Goal: Find specific page/section: Find specific page/section

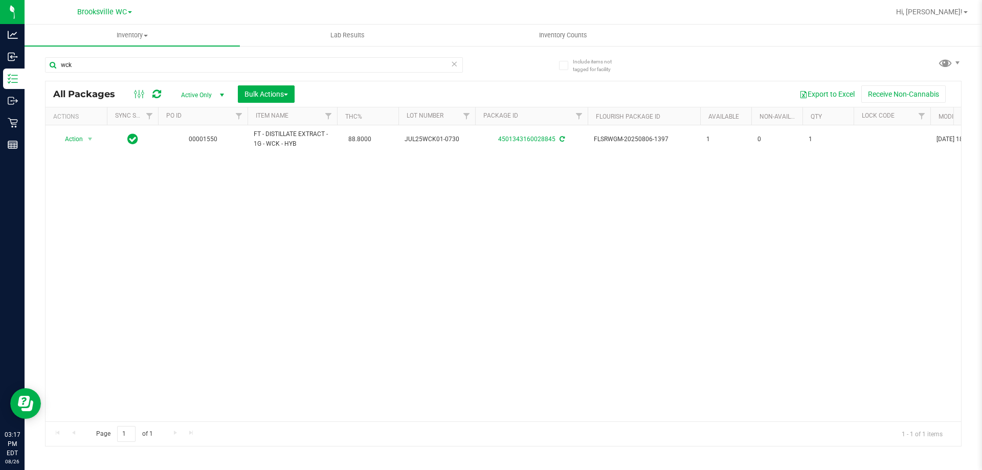
click at [133, 13] on div "Brooksville WC [GEOGRAPHIC_DATA] [PERSON_NAME] WC [GEOGRAPHIC_DATA] WC Jax Atla…" at bounding box center [104, 12] width 149 height 16
click at [131, 13] on span at bounding box center [130, 12] width 4 height 2
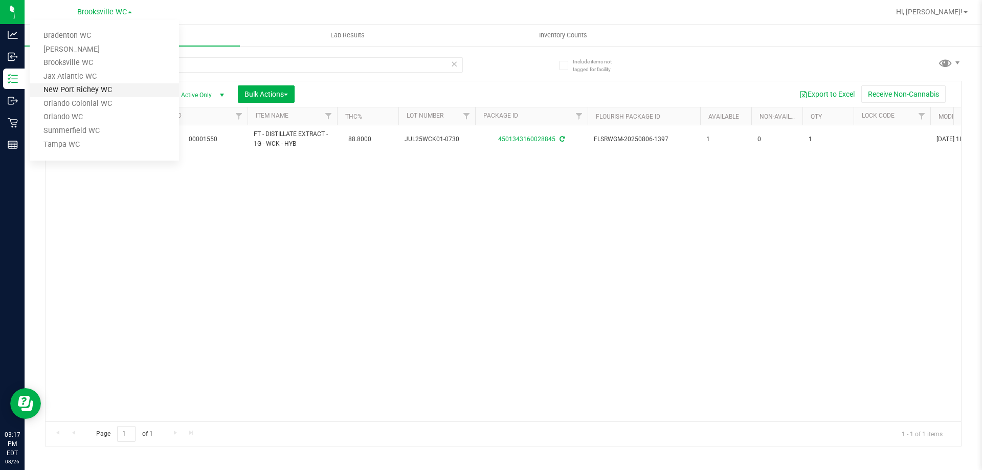
click at [86, 91] on link "New Port Richey WC" at bounding box center [104, 90] width 149 height 14
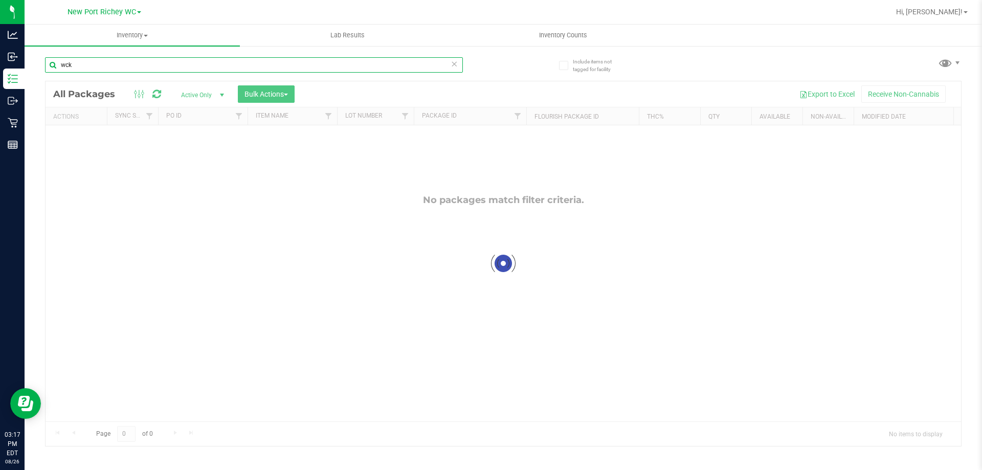
click at [91, 65] on input "wck" at bounding box center [254, 64] width 418 height 15
type input "w"
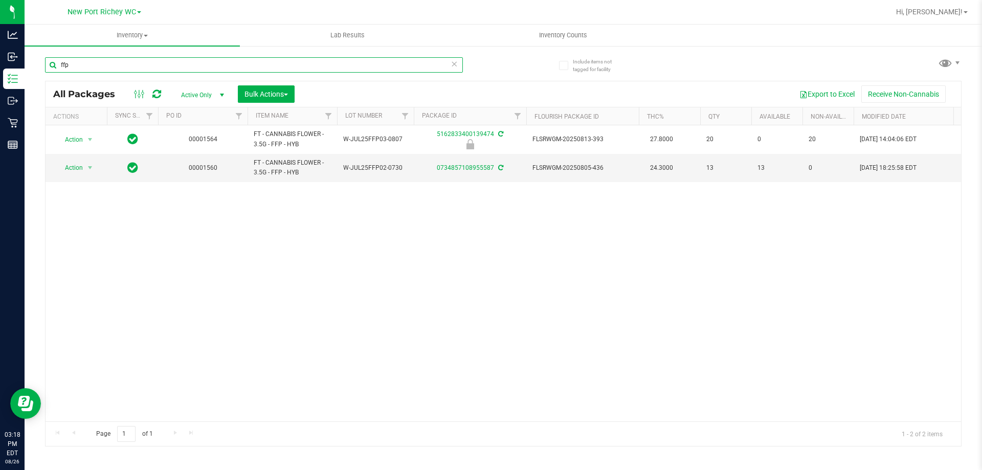
click at [139, 68] on input "ffp" at bounding box center [254, 64] width 418 height 15
type input "f"
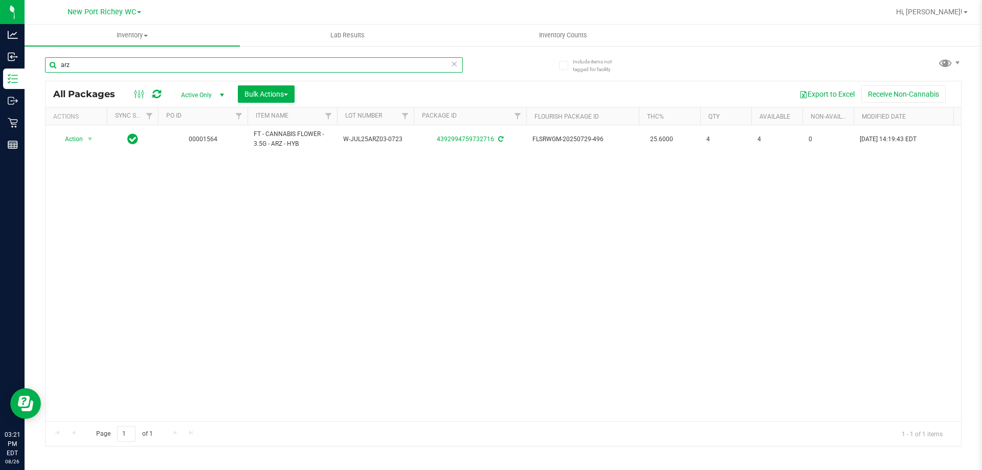
click at [78, 62] on input "arz" at bounding box center [254, 64] width 418 height 15
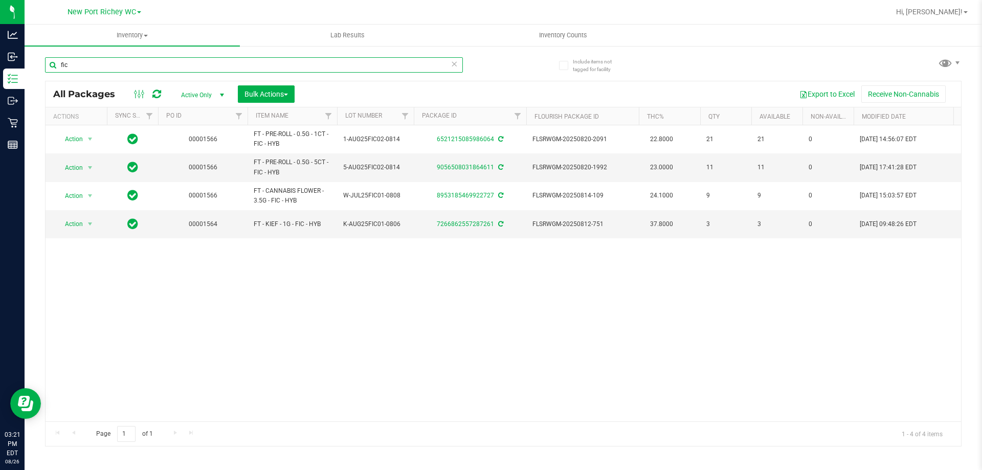
type input "fic"
click at [121, 66] on input "fic" at bounding box center [254, 64] width 418 height 15
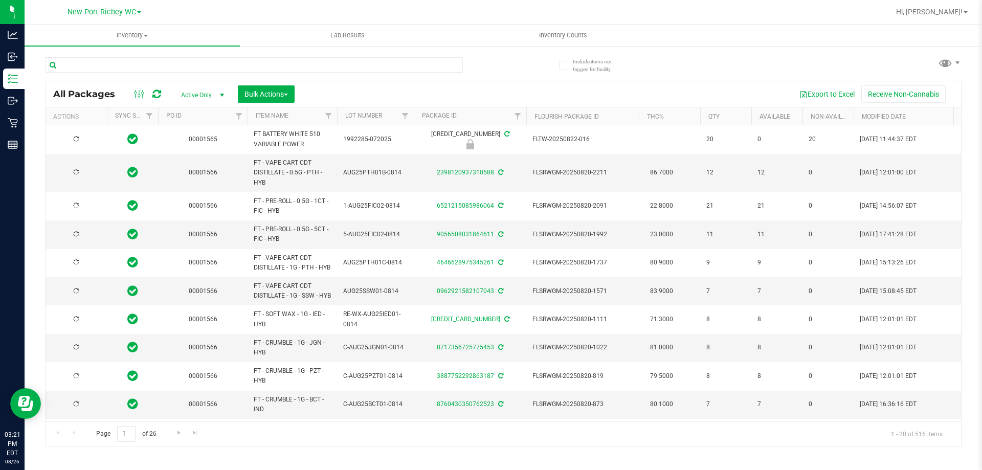
type input "[DATE]"
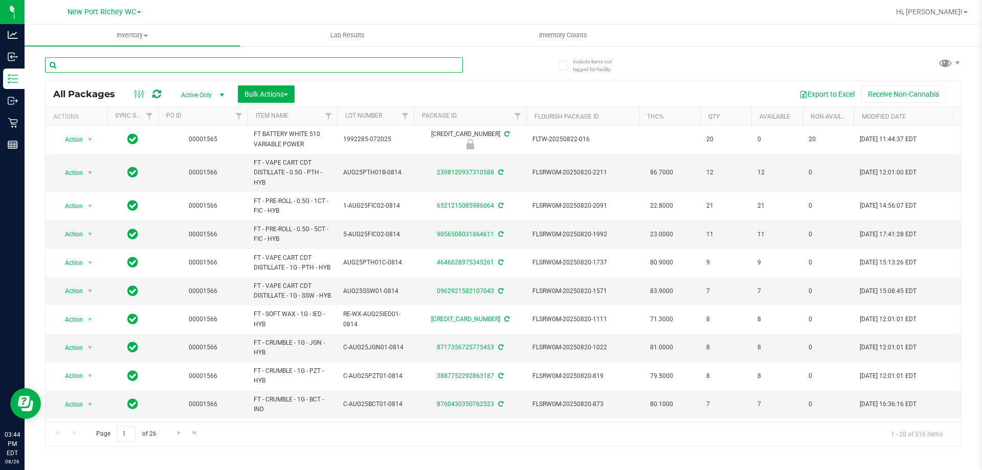
click at [163, 64] on input "text" at bounding box center [254, 64] width 418 height 15
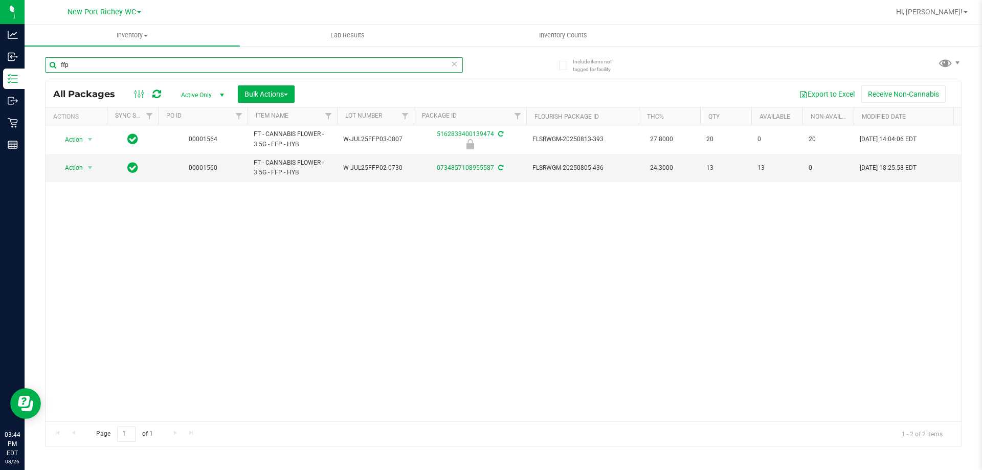
type input "ffp"
